Goal: Transaction & Acquisition: Download file/media

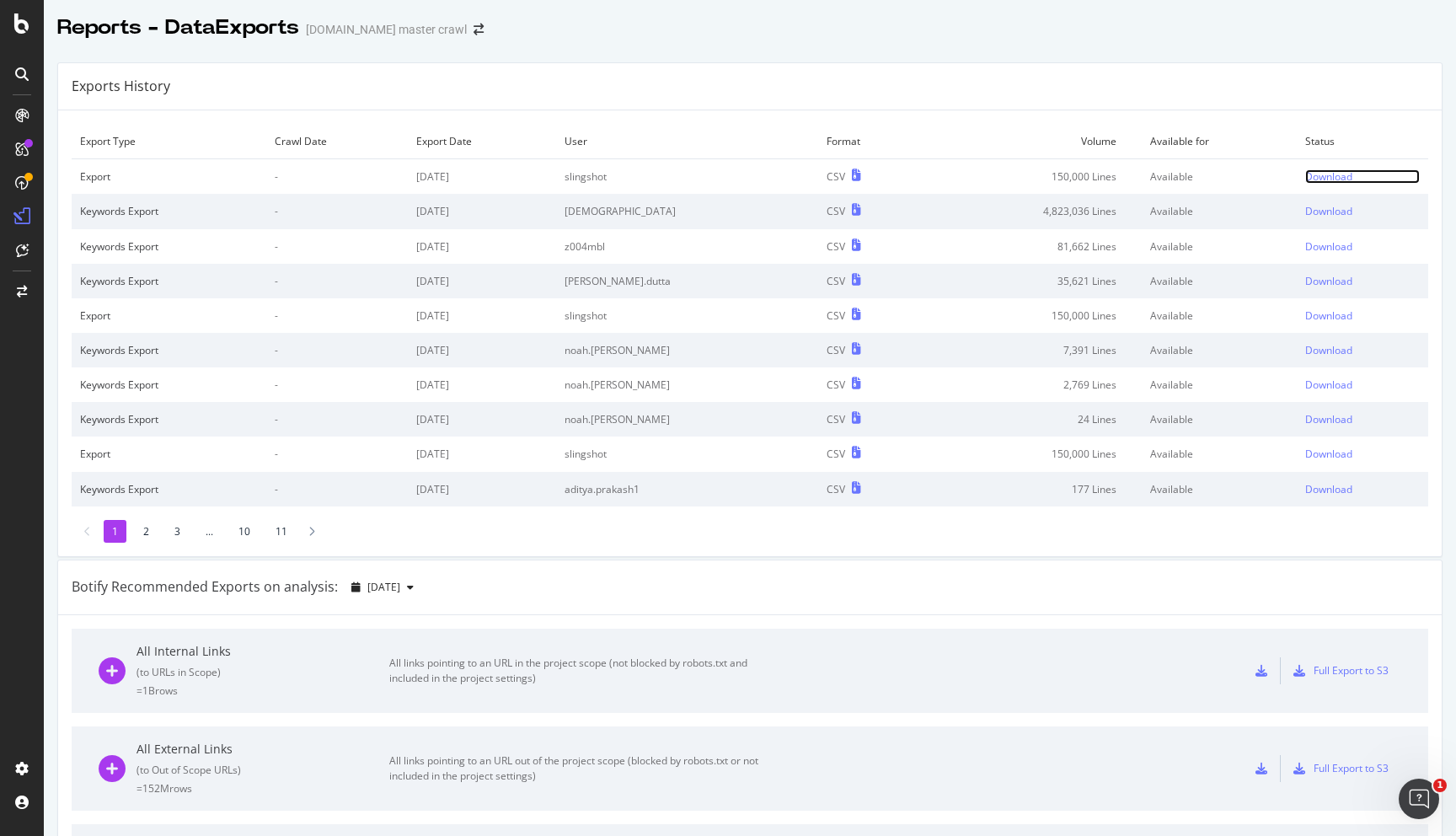
click at [1322, 176] on div "Download" at bounding box center [1329, 176] width 47 height 14
